Goal: Task Accomplishment & Management: Manage account settings

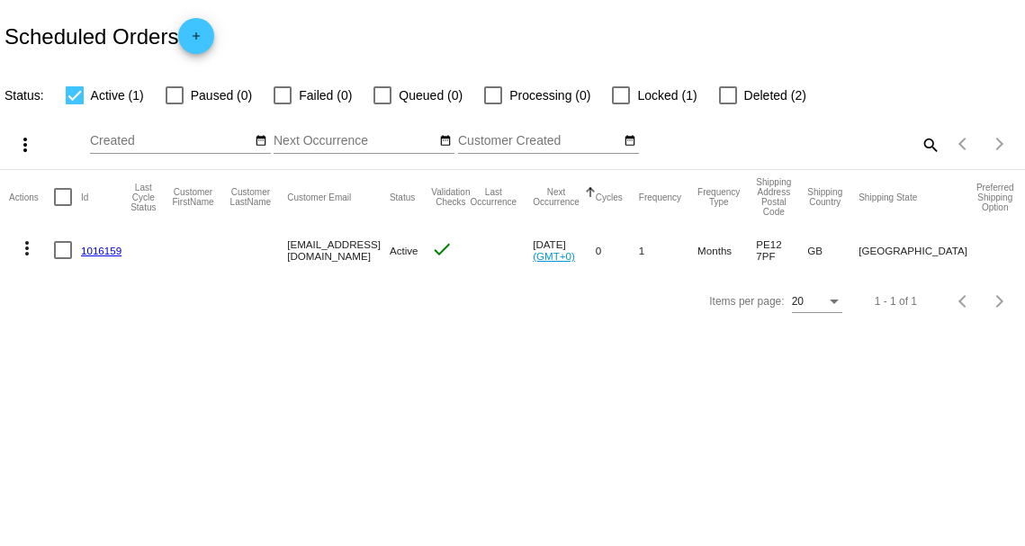
click at [94, 251] on link "1016159" at bounding box center [101, 251] width 40 height 12
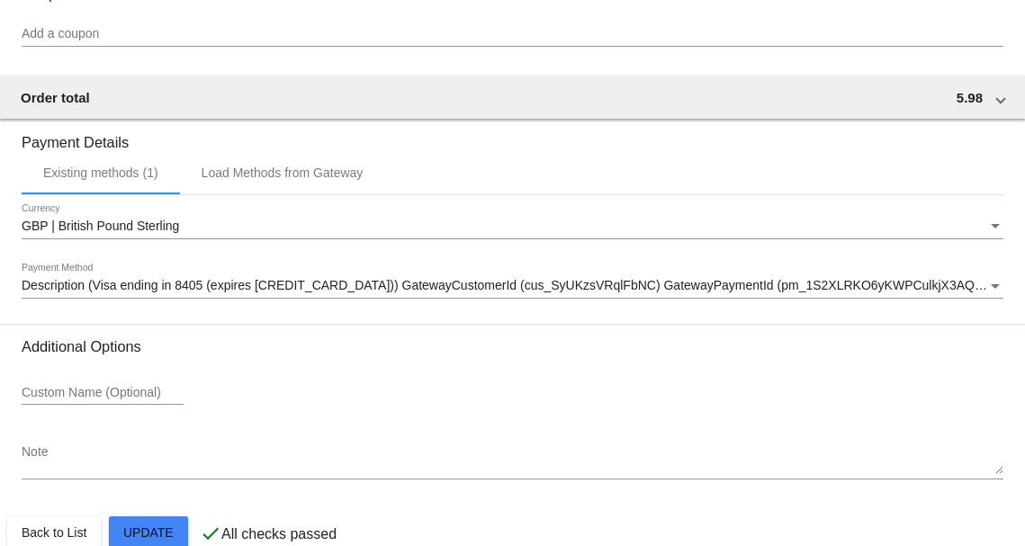
scroll to position [1472, 0]
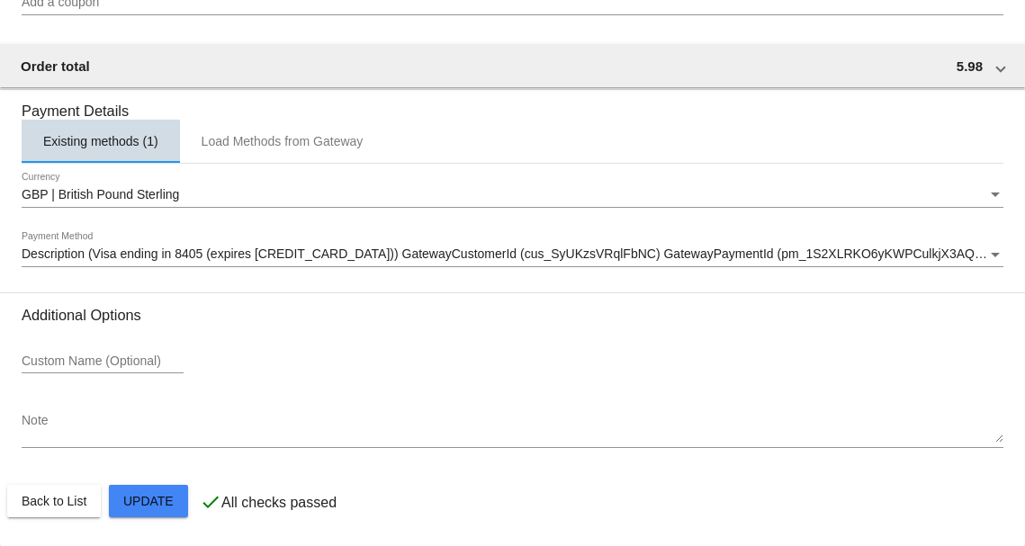
click at [110, 152] on div "Existing methods (1)" at bounding box center [101, 141] width 158 height 43
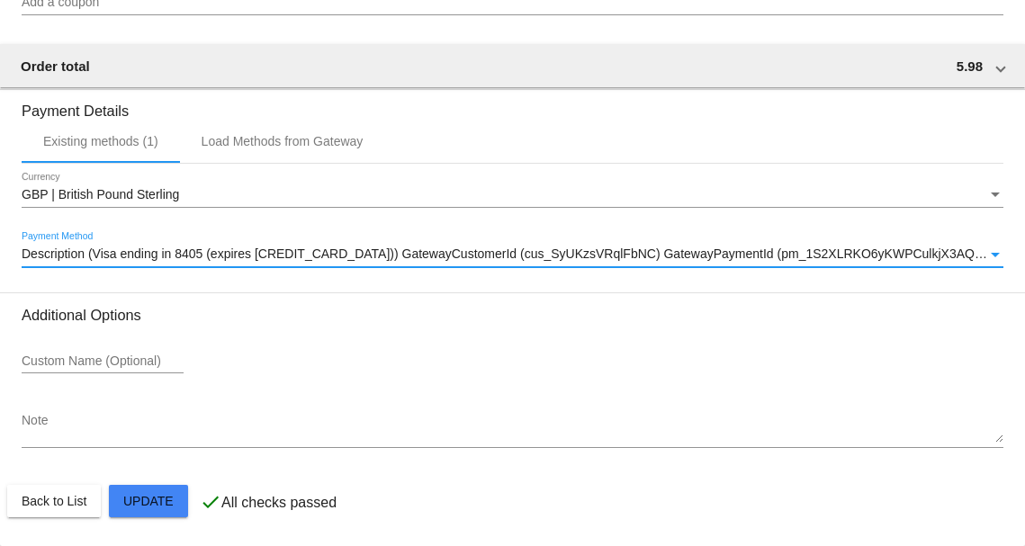
click at [987, 261] on div "Payment Method" at bounding box center [995, 254] width 16 height 14
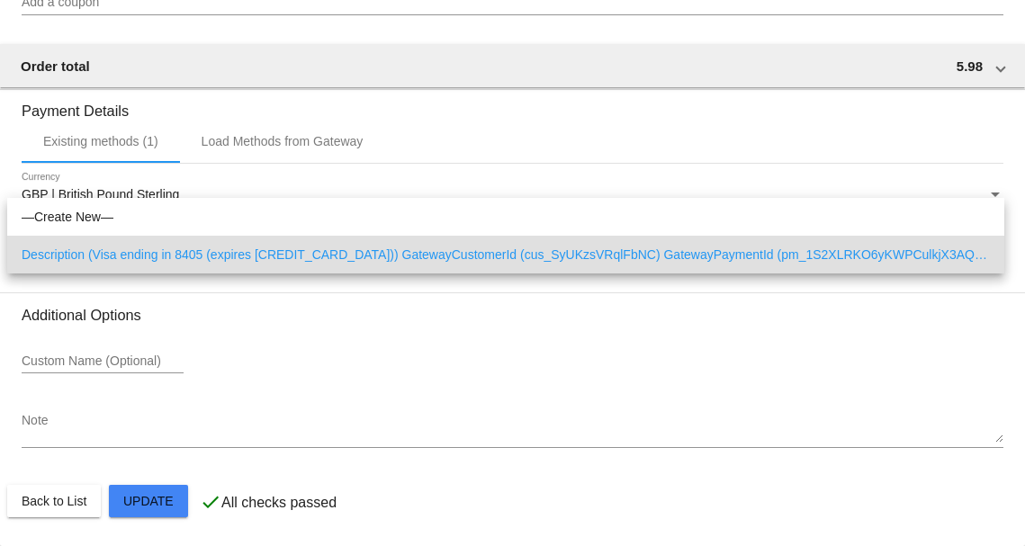
click at [979, 261] on span "Description (Visa ending in 8405 (expires [CREDIT_CARD_DATA])) GatewayCustomerI…" at bounding box center [506, 255] width 968 height 38
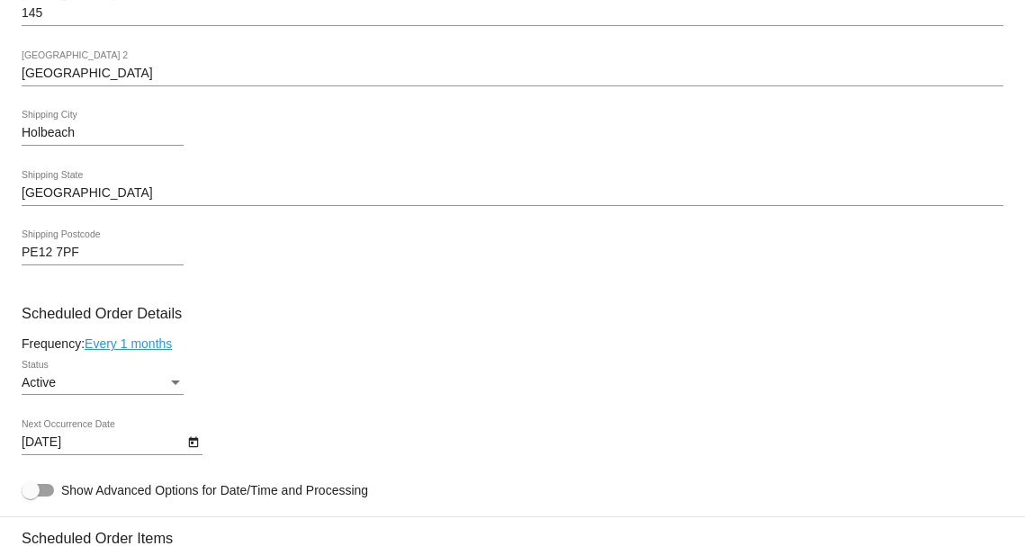
scroll to position [572, 0]
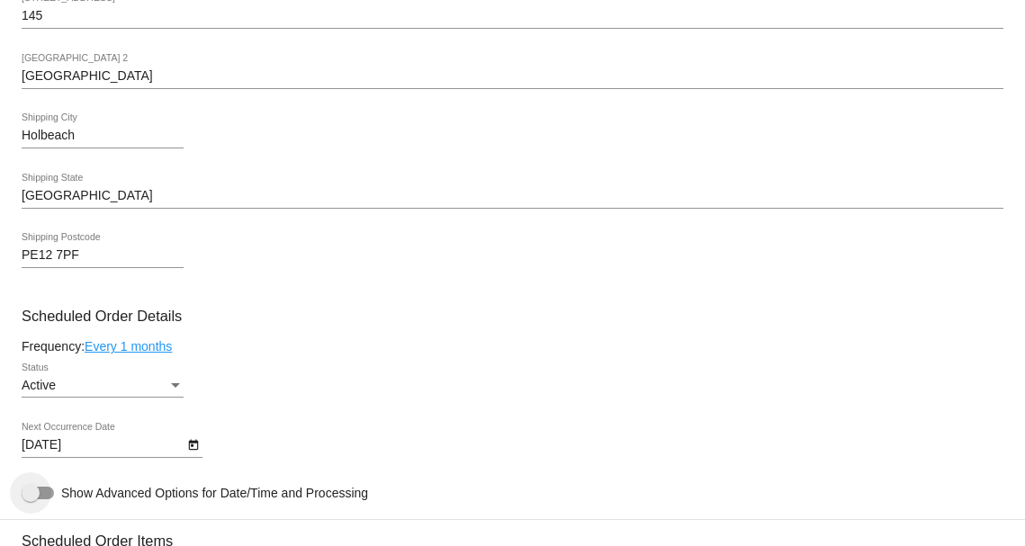
click at [31, 496] on div at bounding box center [31, 493] width 18 height 18
click at [31, 499] on input "Show Advanced Options for Date/Time and Processing" at bounding box center [30, 499] width 1 height 1
checkbox input "true"
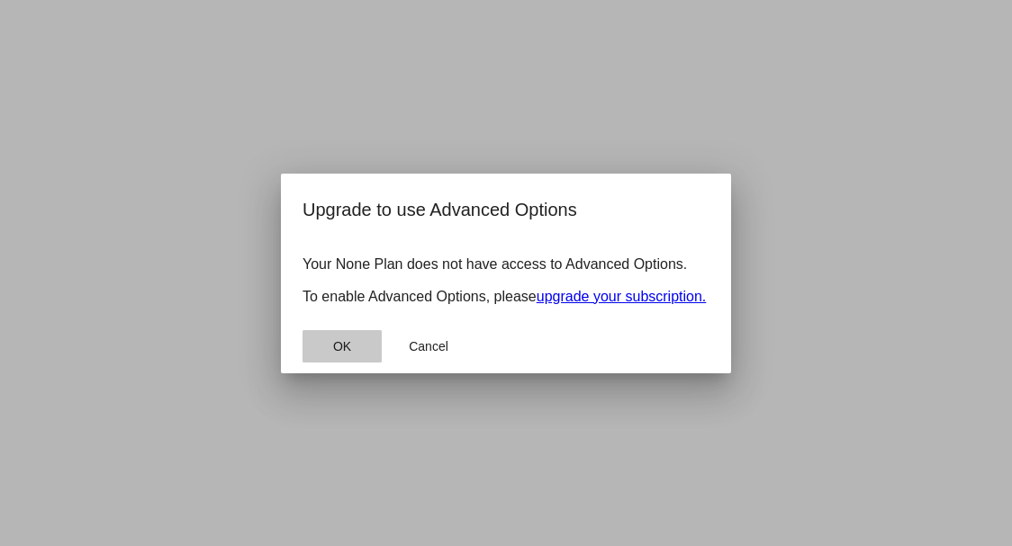
click at [344, 354] on span "OK" at bounding box center [342, 346] width 18 height 14
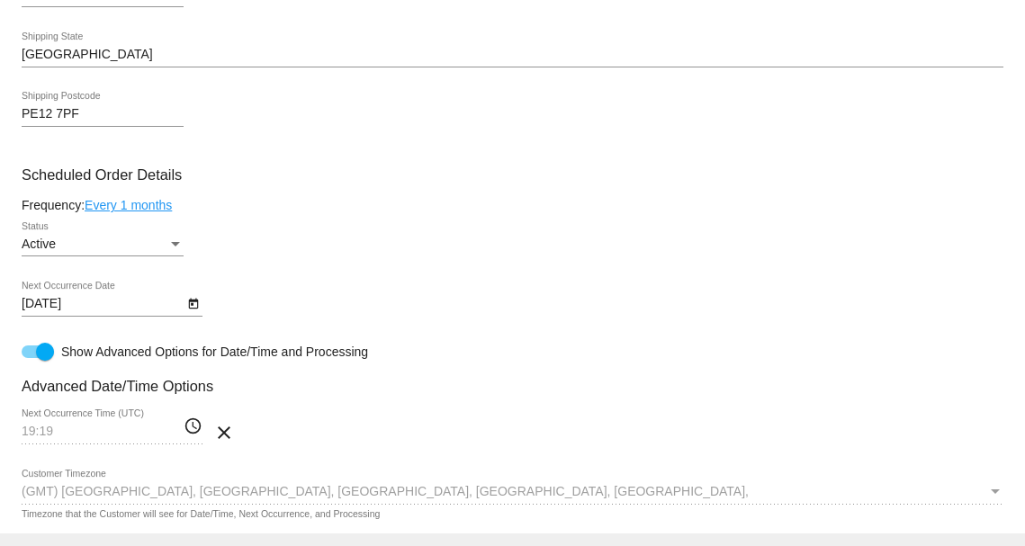
scroll to position [810, 0]
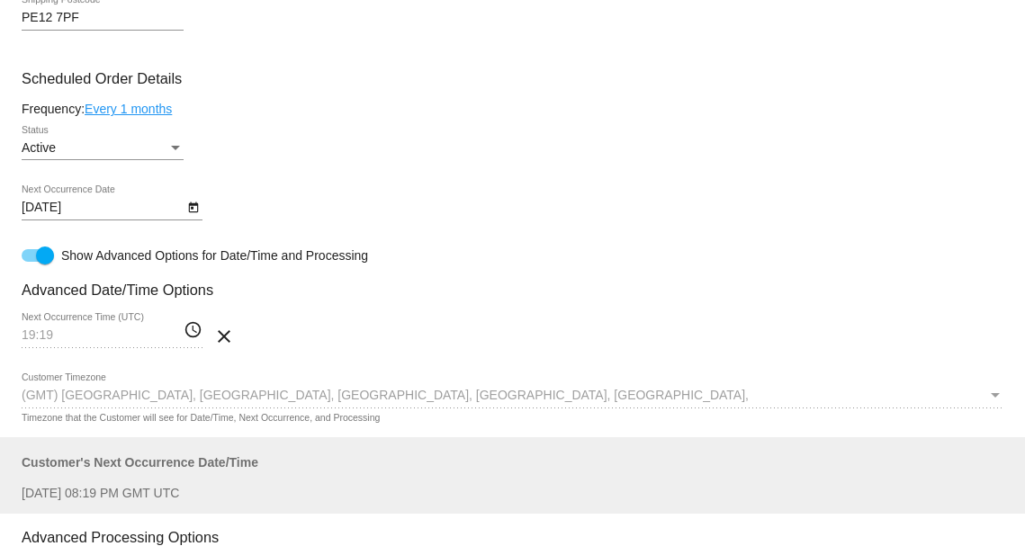
click at [160, 112] on link "Every 1 months" at bounding box center [128, 109] width 87 height 14
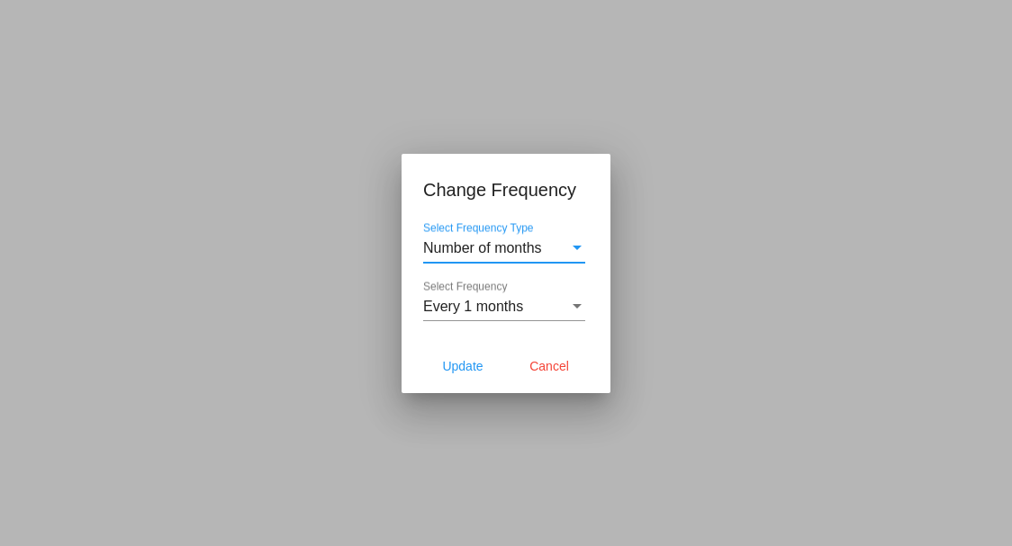
click at [551, 248] on div "Number of months" at bounding box center [496, 248] width 146 height 16
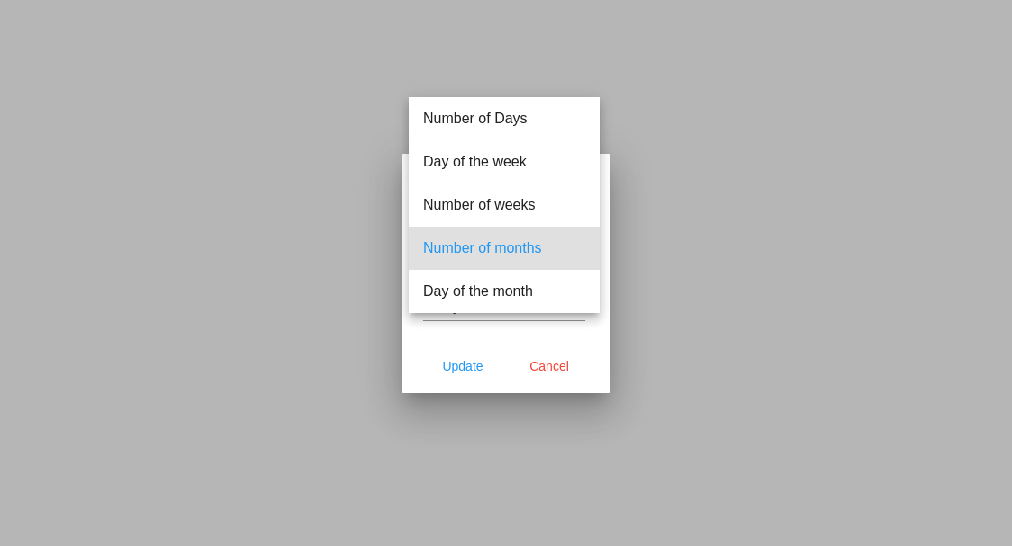
click at [551, 248] on span "Number of months" at bounding box center [504, 248] width 162 height 43
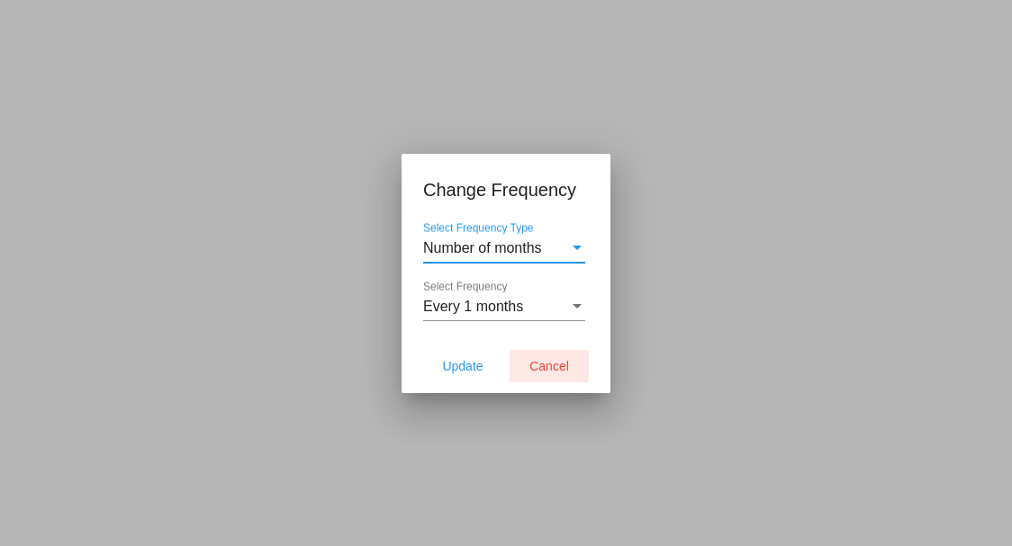
click at [552, 368] on span "Cancel" at bounding box center [549, 366] width 40 height 14
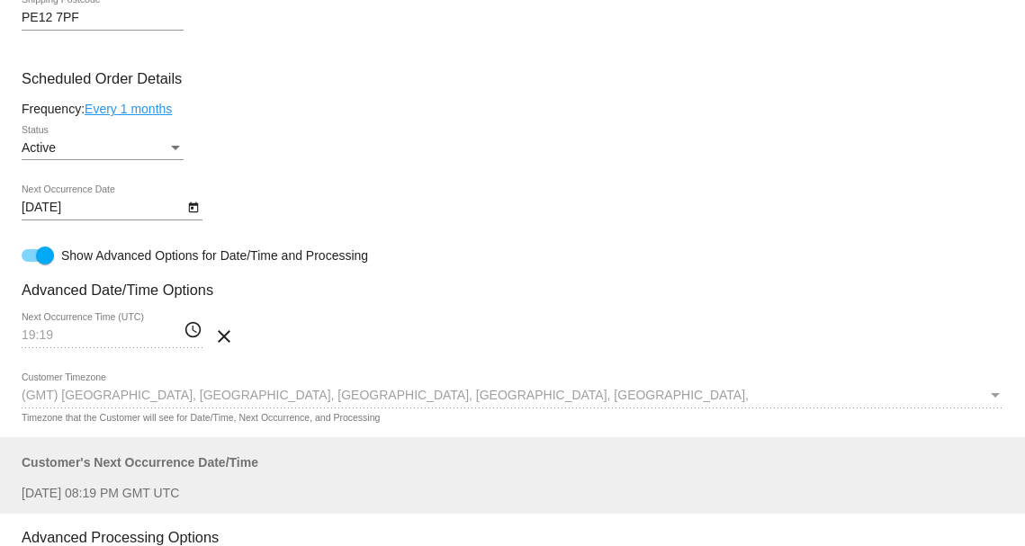
click at [379, 105] on div "Frequency: Every 1 months" at bounding box center [513, 109] width 982 height 14
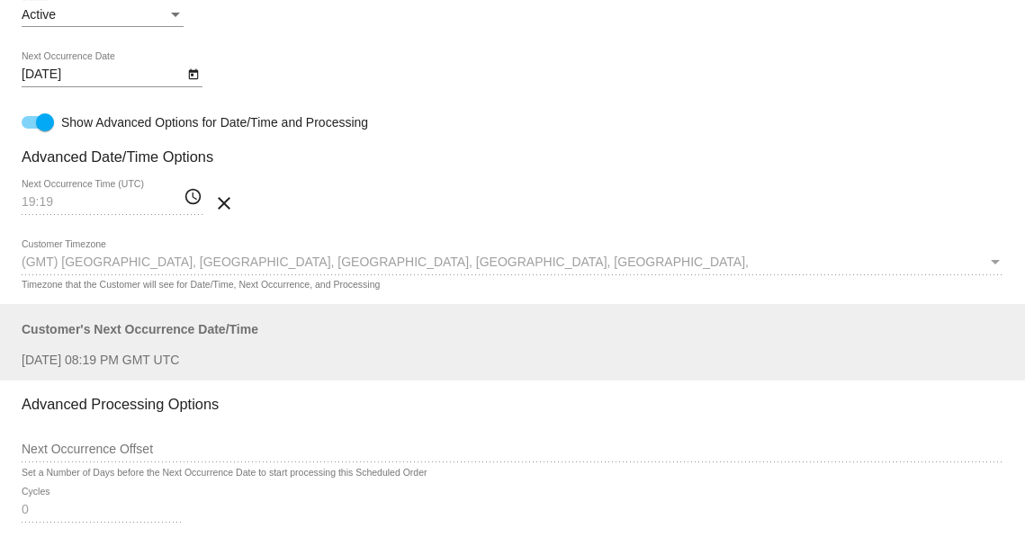
scroll to position [990, 0]
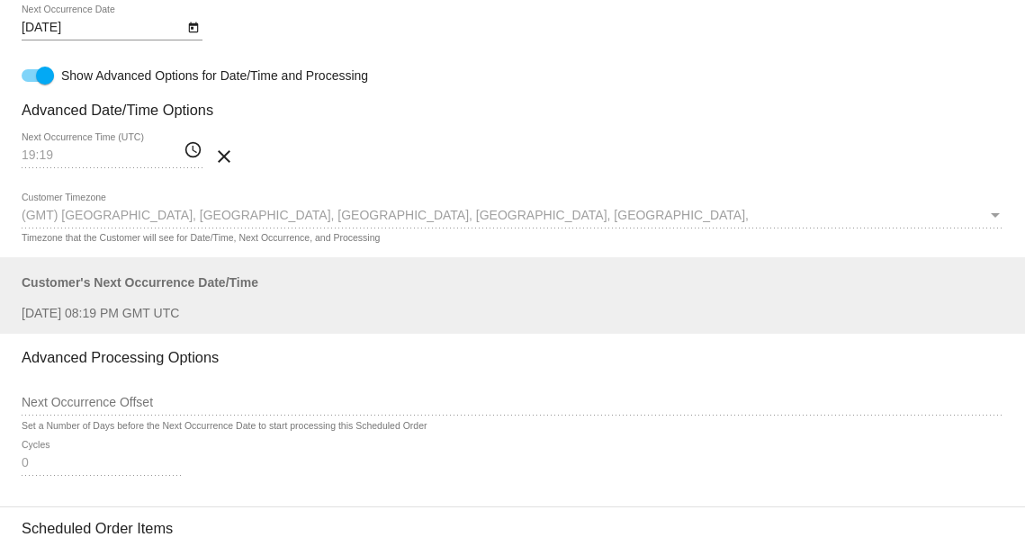
click at [196, 31] on icon "Open calendar" at bounding box center [193, 28] width 13 height 22
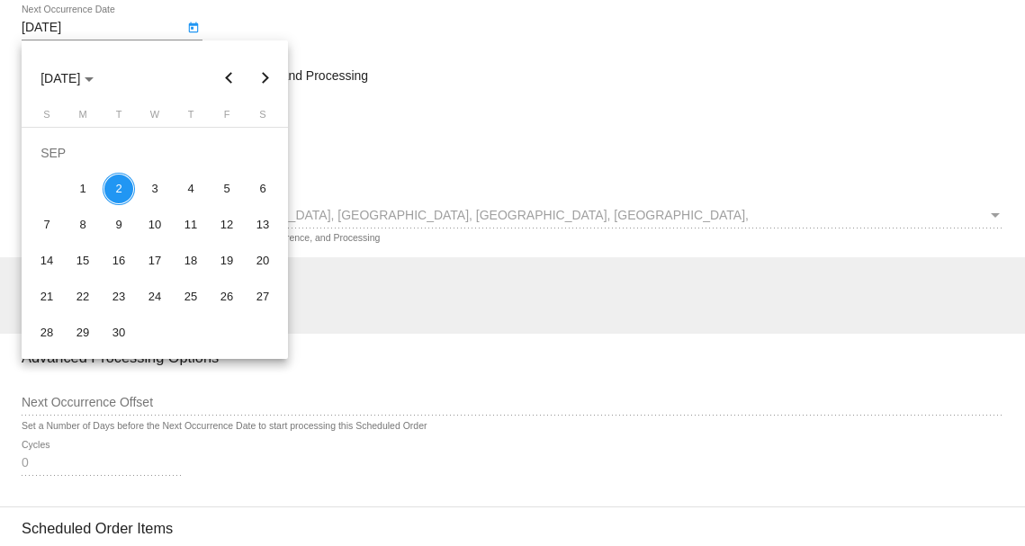
click at [196, 31] on div at bounding box center [512, 273] width 1025 height 546
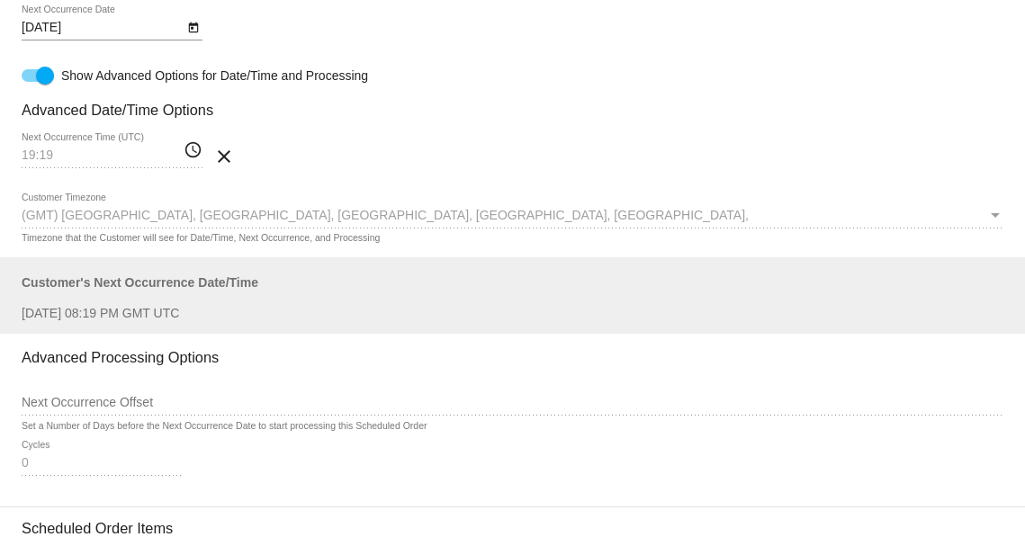
click at [258, 19] on div "9/2/2025 Next Occurrence Date" at bounding box center [513, 30] width 982 height 51
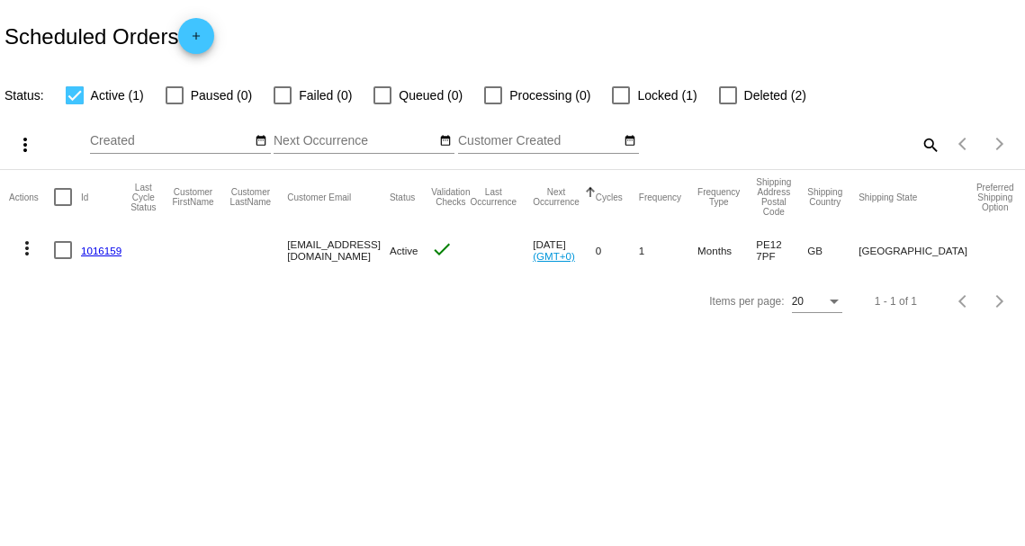
click at [96, 254] on link "1016159" at bounding box center [101, 251] width 40 height 12
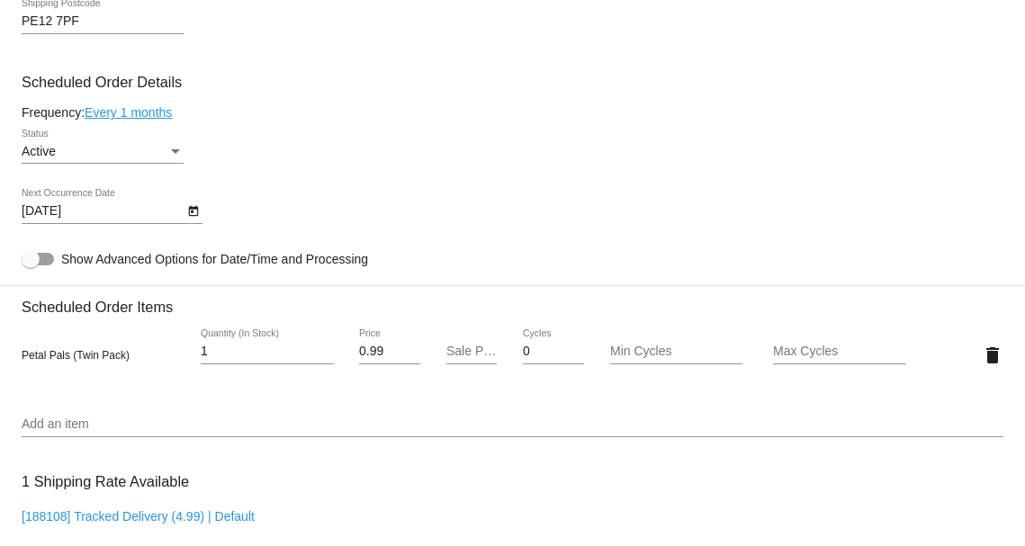
scroll to position [810, 0]
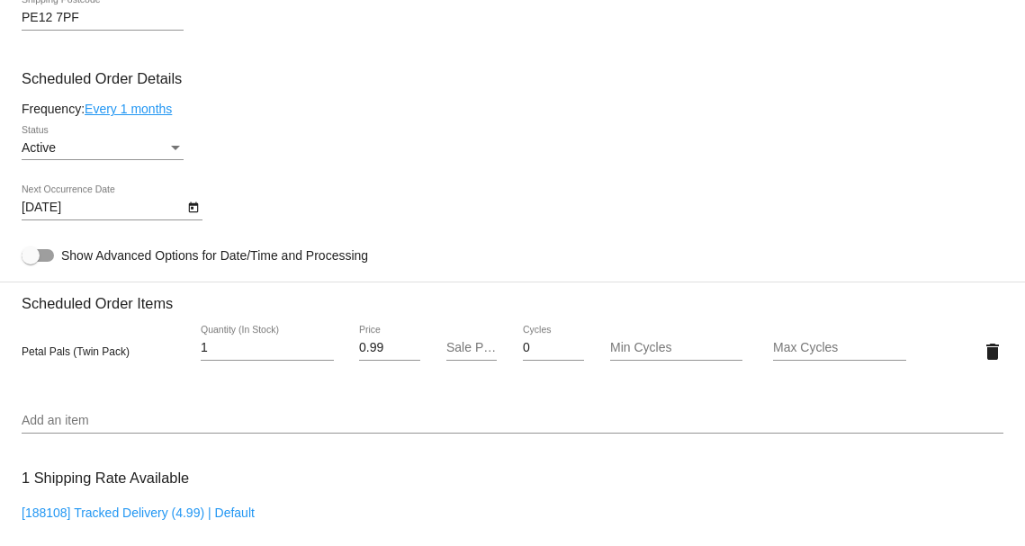
click at [192, 211] on icon "Open calendar" at bounding box center [193, 208] width 13 height 22
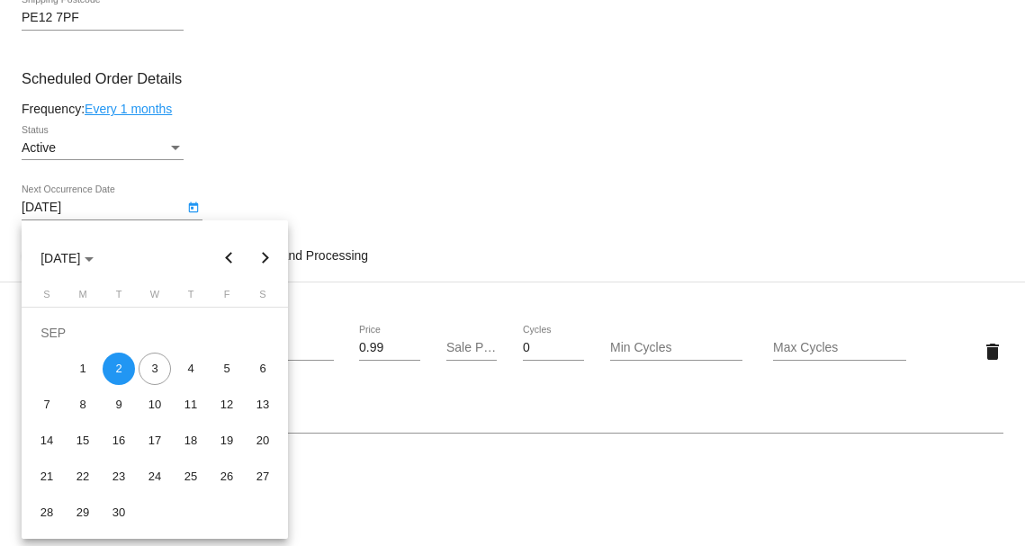
click at [192, 211] on div at bounding box center [512, 273] width 1025 height 546
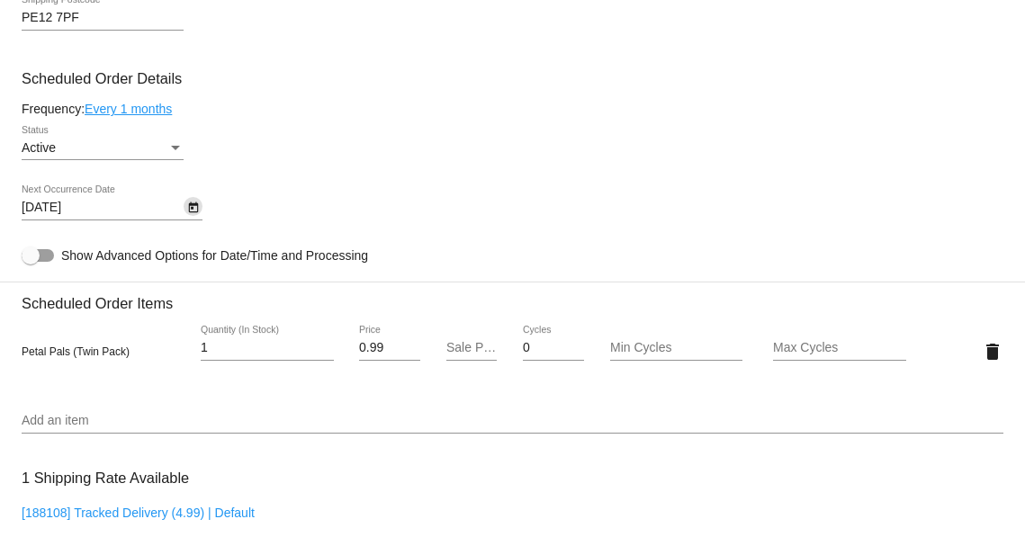
click at [234, 192] on div "[DATE] Next Occurrence Date" at bounding box center [513, 210] width 982 height 51
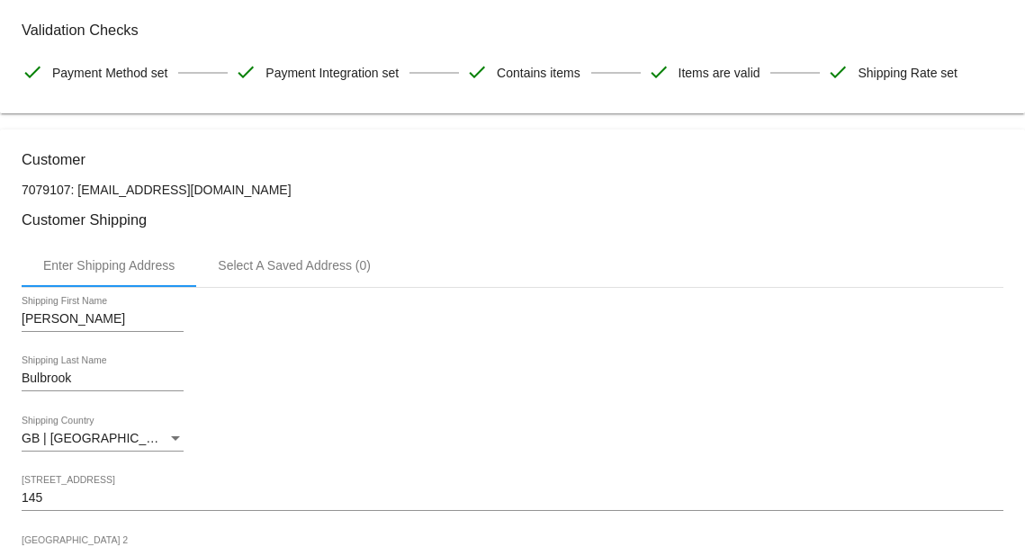
scroll to position [111, 0]
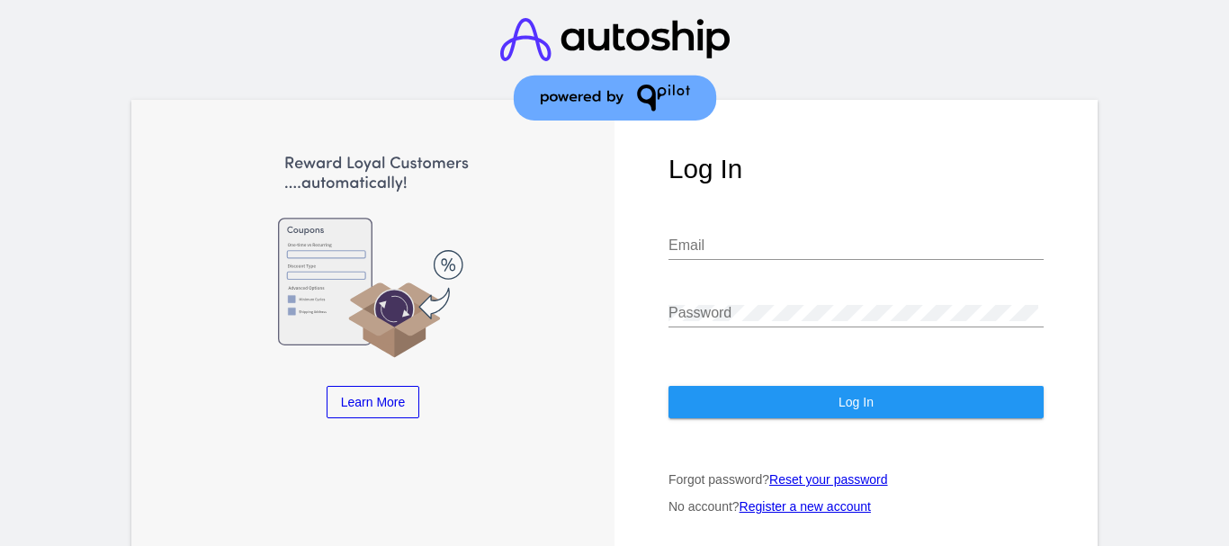
type input "[EMAIL_ADDRESS][DOMAIN_NAME]"
click at [846, 416] on button "Log In" at bounding box center [856, 402] width 375 height 32
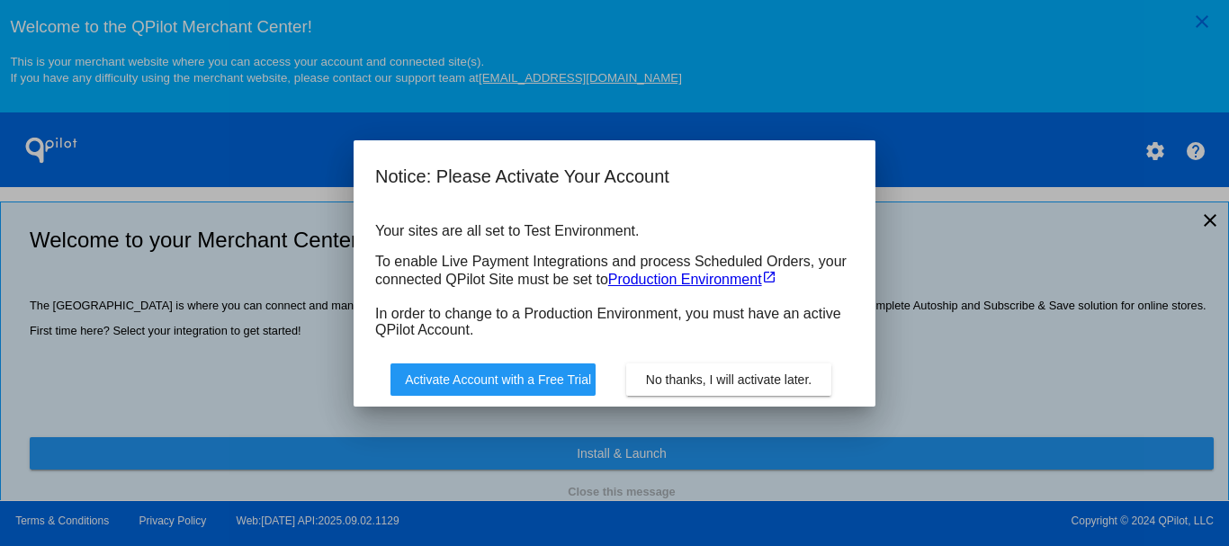
click at [534, 385] on span "Activate Account with a Free Trial" at bounding box center [498, 380] width 186 height 14
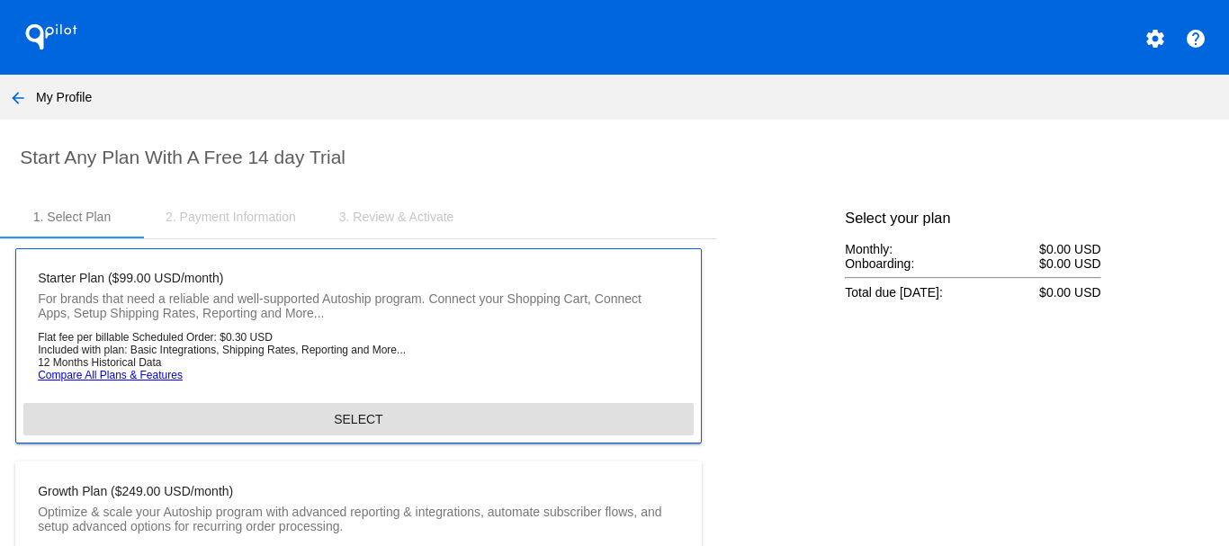
click at [540, 418] on button "SELECT" at bounding box center [358, 419] width 670 height 32
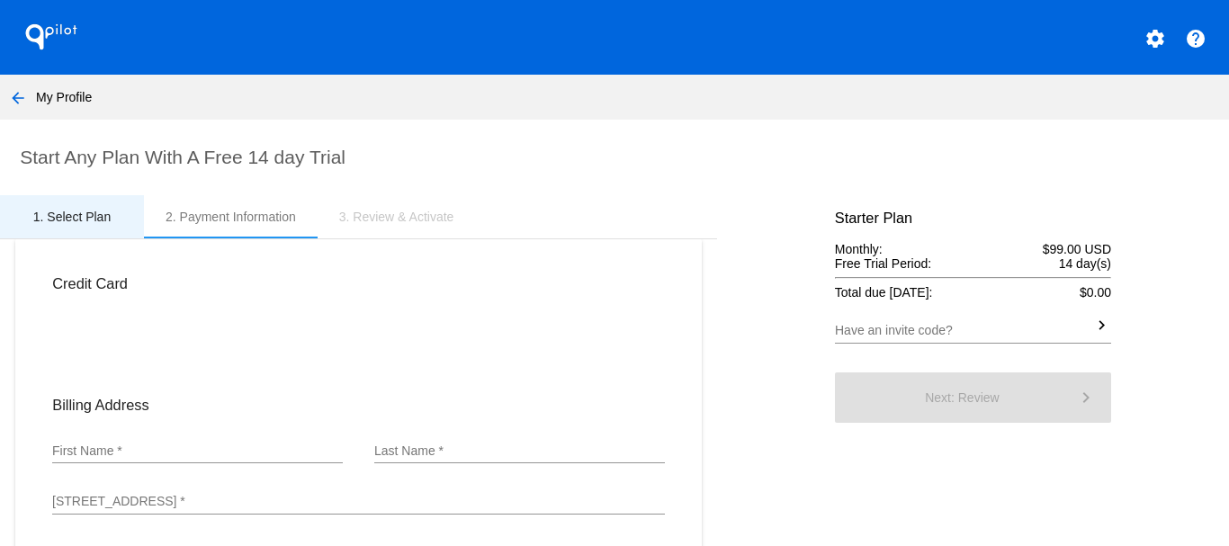
click at [49, 217] on div "1. Select Plan" at bounding box center [71, 217] width 77 height 14
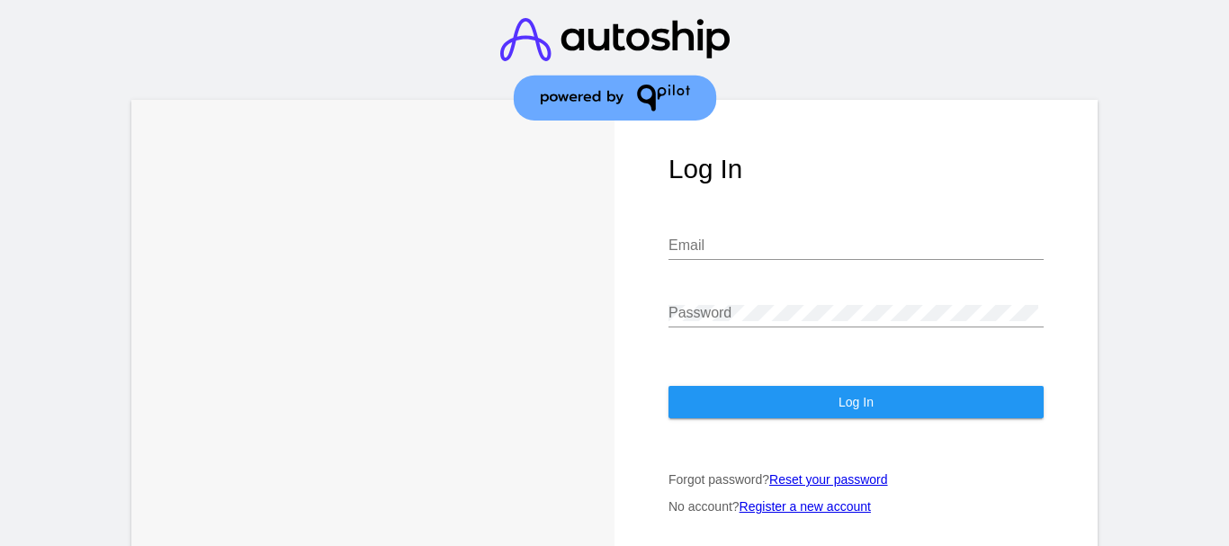
type input "hello@bluebellsforage.co.uk"
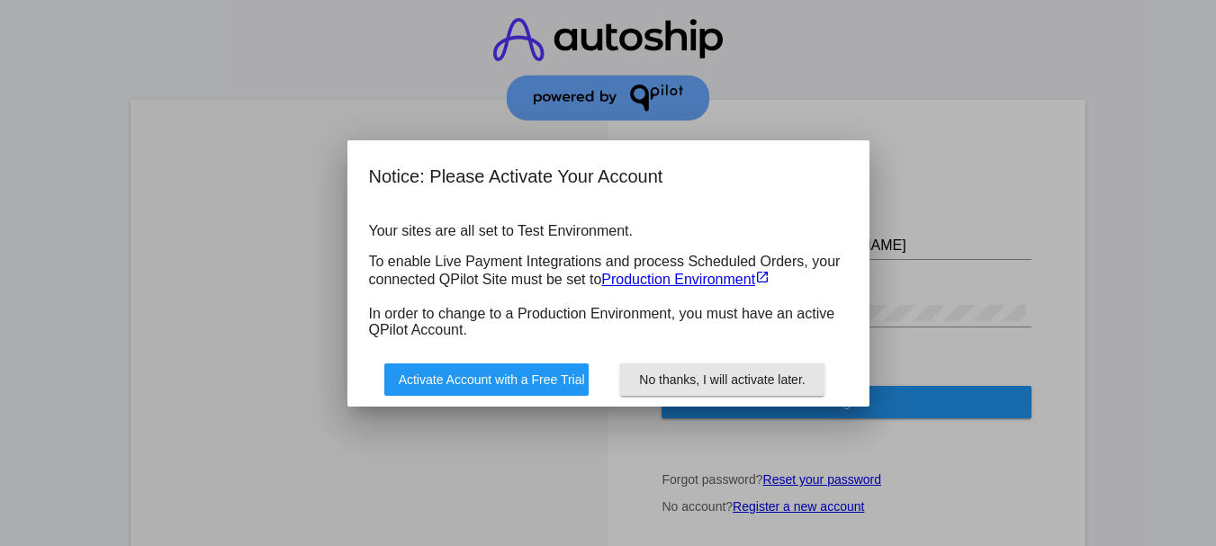
click at [693, 382] on span "No thanks, I will activate later." at bounding box center [722, 380] width 166 height 14
